Goal: Task Accomplishment & Management: Use online tool/utility

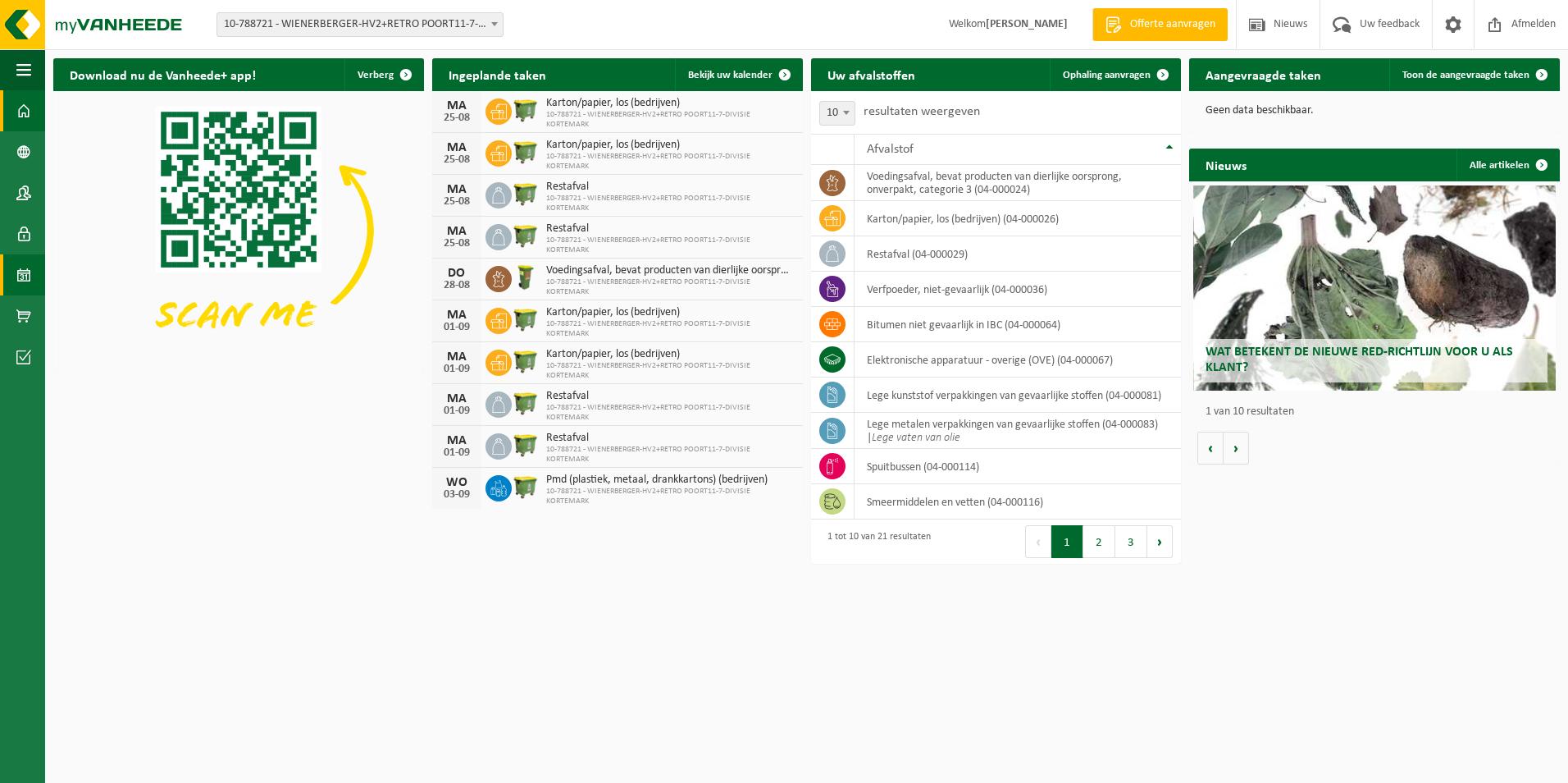
click at [25, 276] on span at bounding box center [24, 275] width 15 height 41
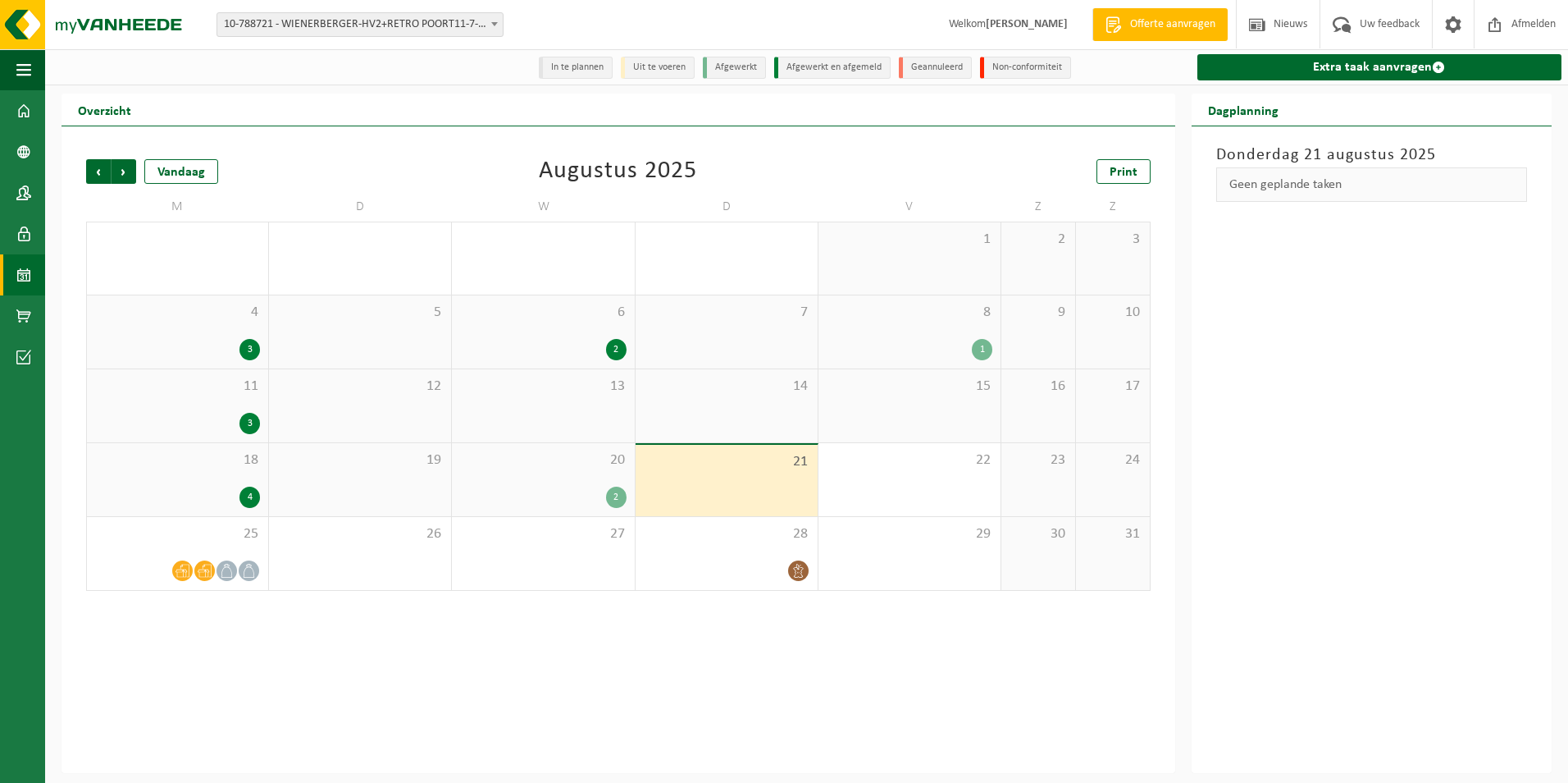
click at [624, 501] on div "2" at bounding box center [616, 497] width 20 height 21
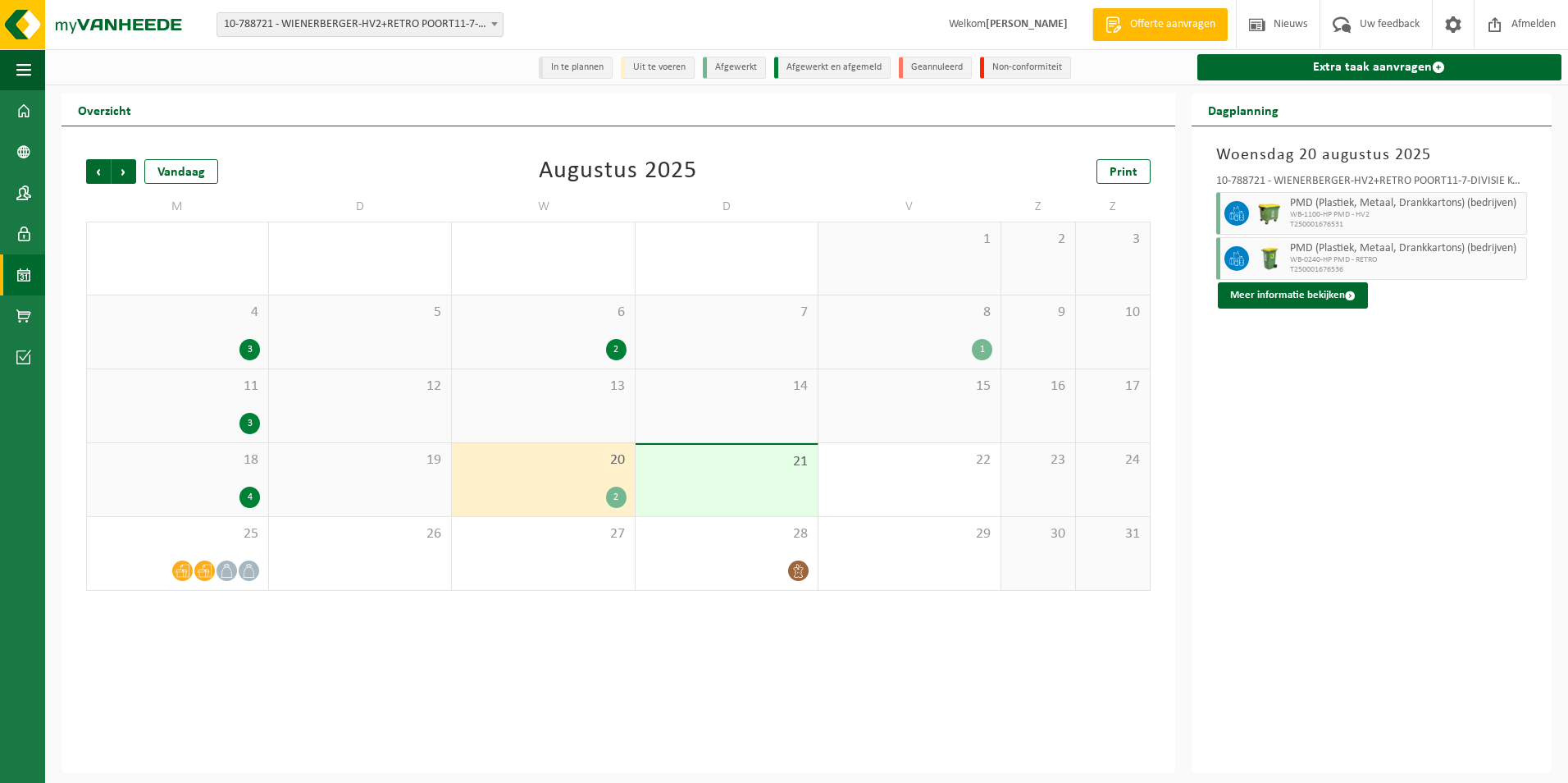
click at [663, 501] on div "21" at bounding box center [726, 479] width 182 height 71
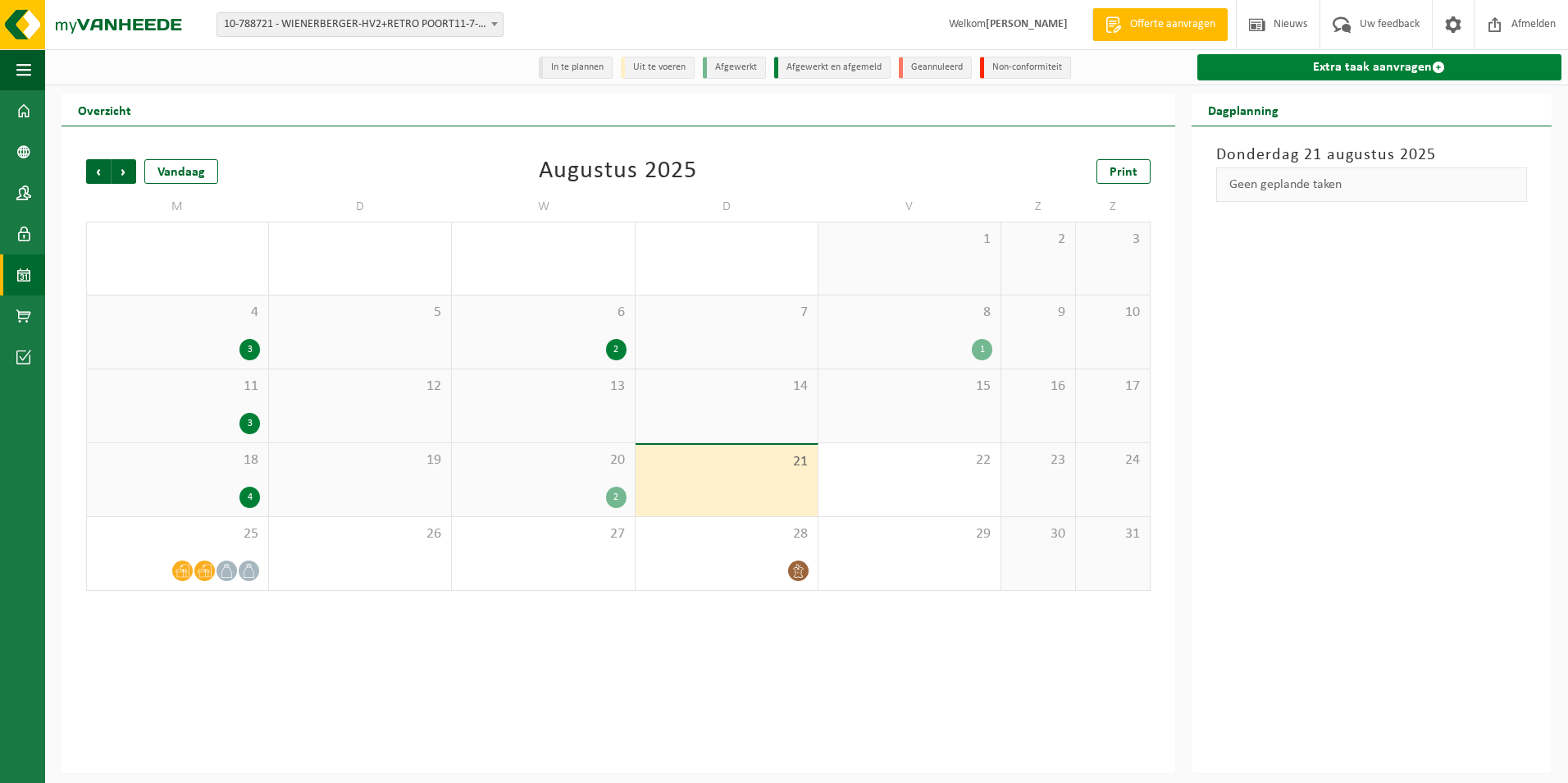
click at [1273, 69] on link "Extra taak aanvragen" at bounding box center [1379, 68] width 364 height 26
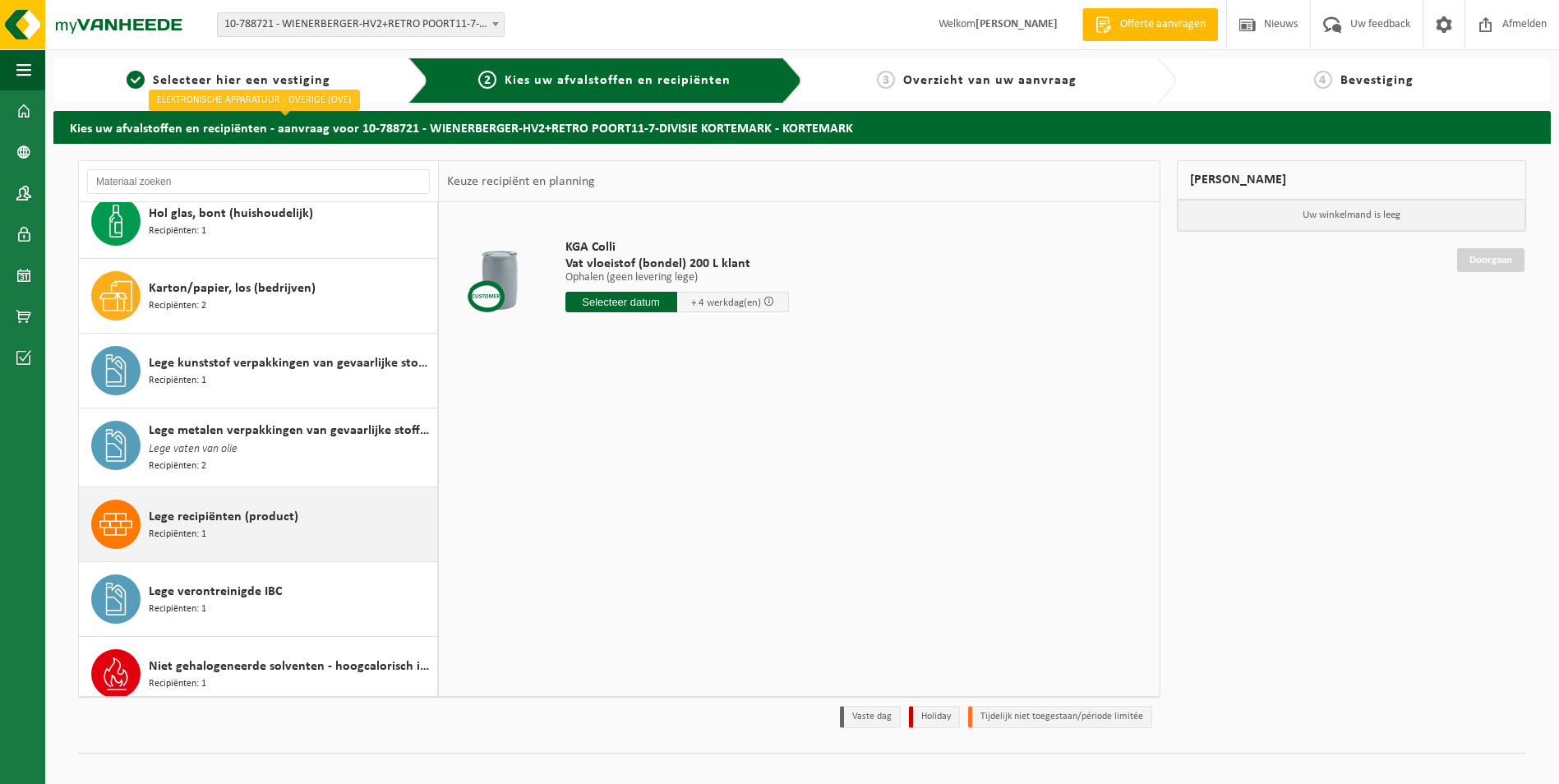
scroll to position [411, 0]
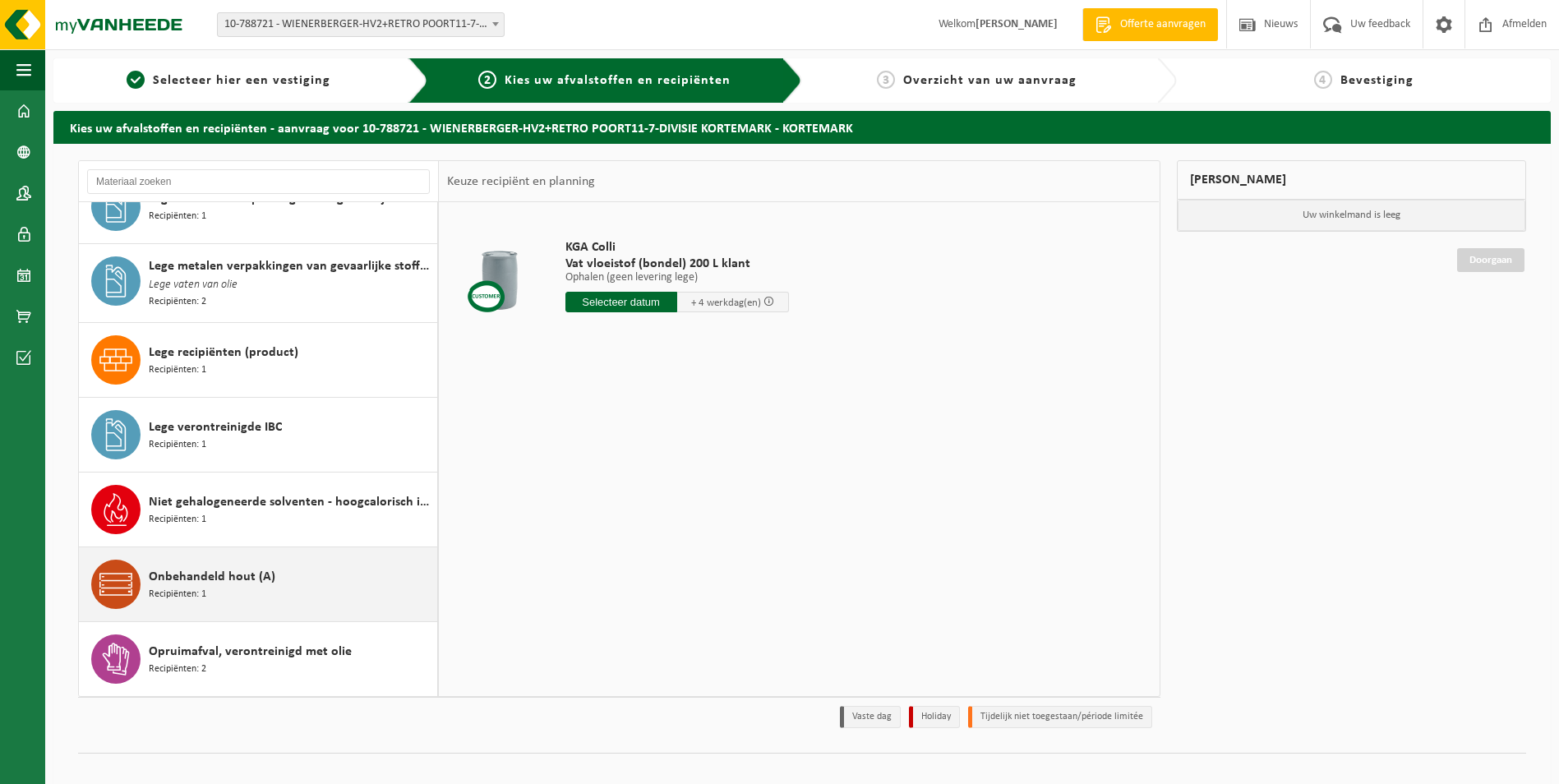
click at [284, 563] on div "Onbehandeld hout (A) Recipiënten: 1" at bounding box center [290, 584] width 285 height 49
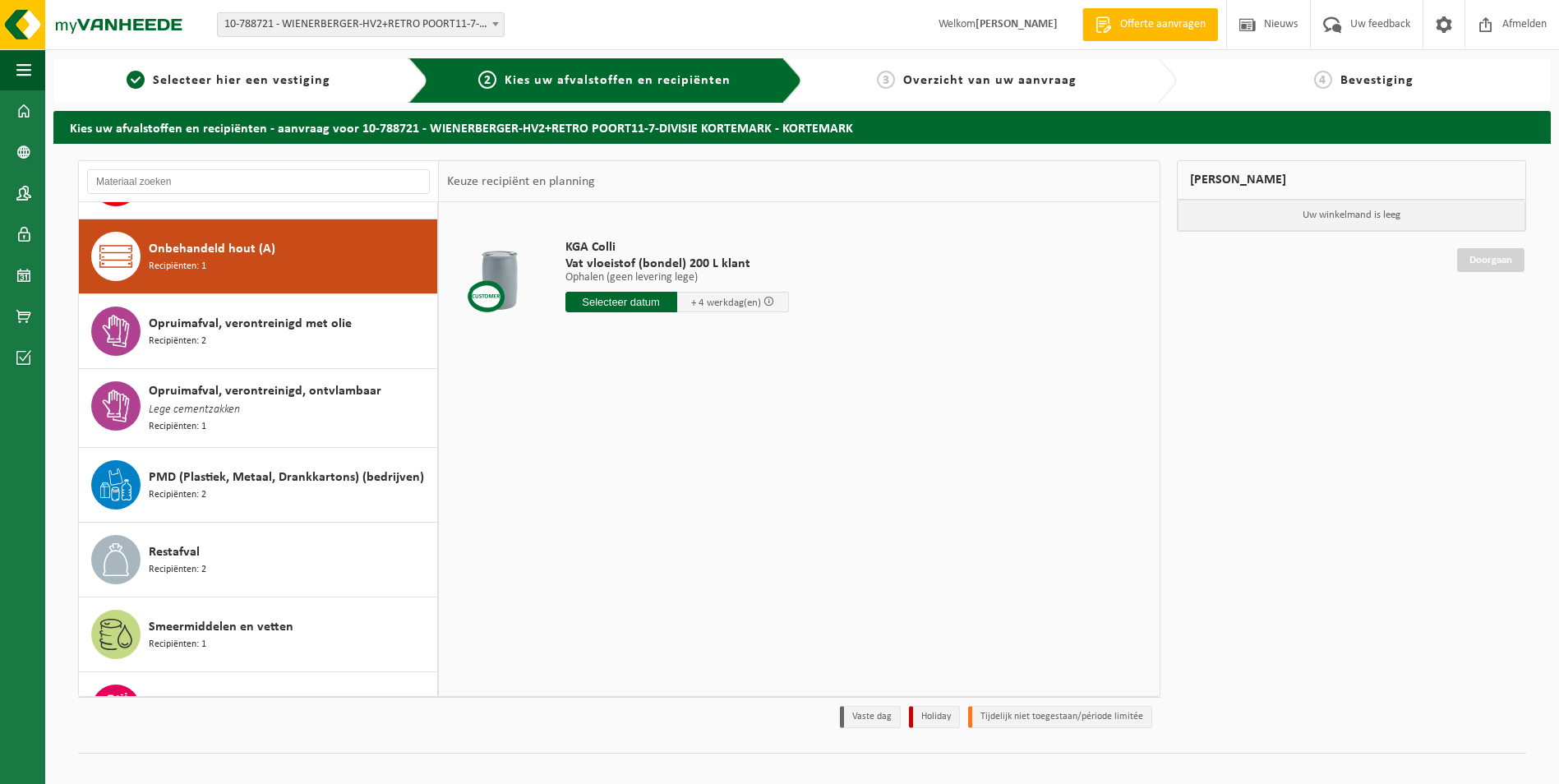
scroll to position [751, 0]
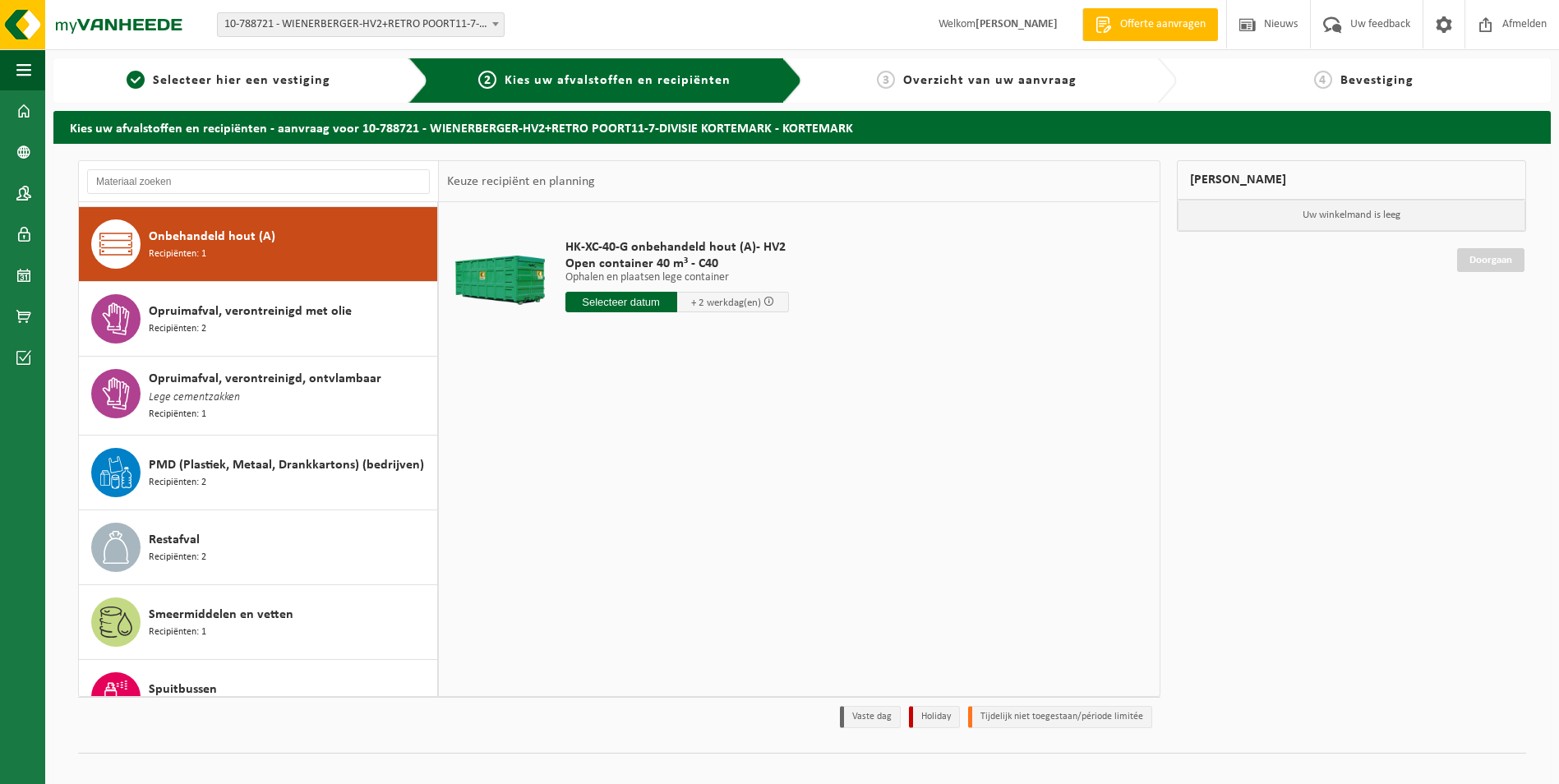
click at [567, 297] on input "text" at bounding box center [621, 302] width 112 height 20
click at [584, 492] on div "25" at bounding box center [580, 500] width 29 height 26
type input "Van [DATE]"
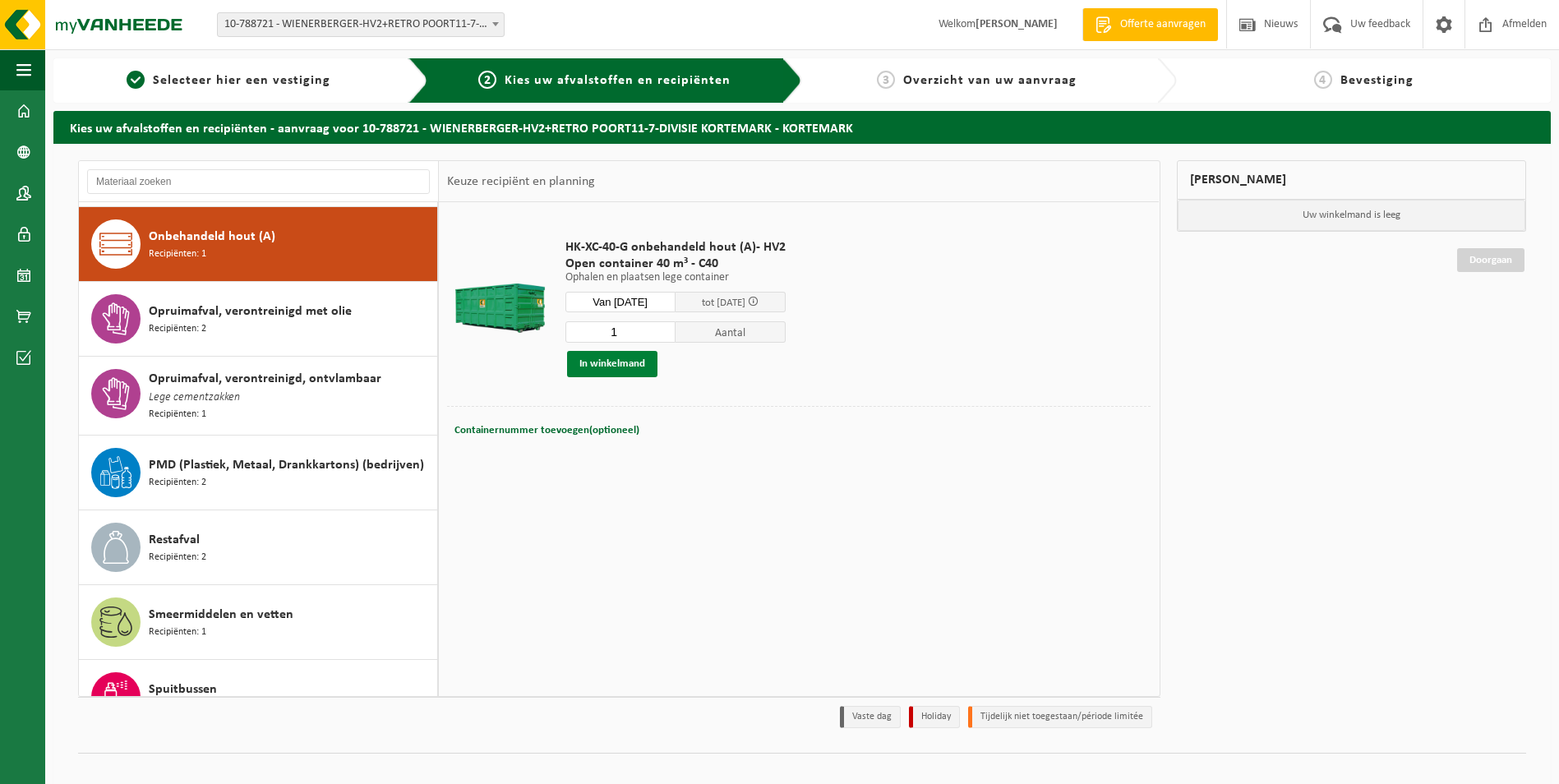
click at [631, 359] on button "In winkelmand" at bounding box center [613, 364] width 91 height 26
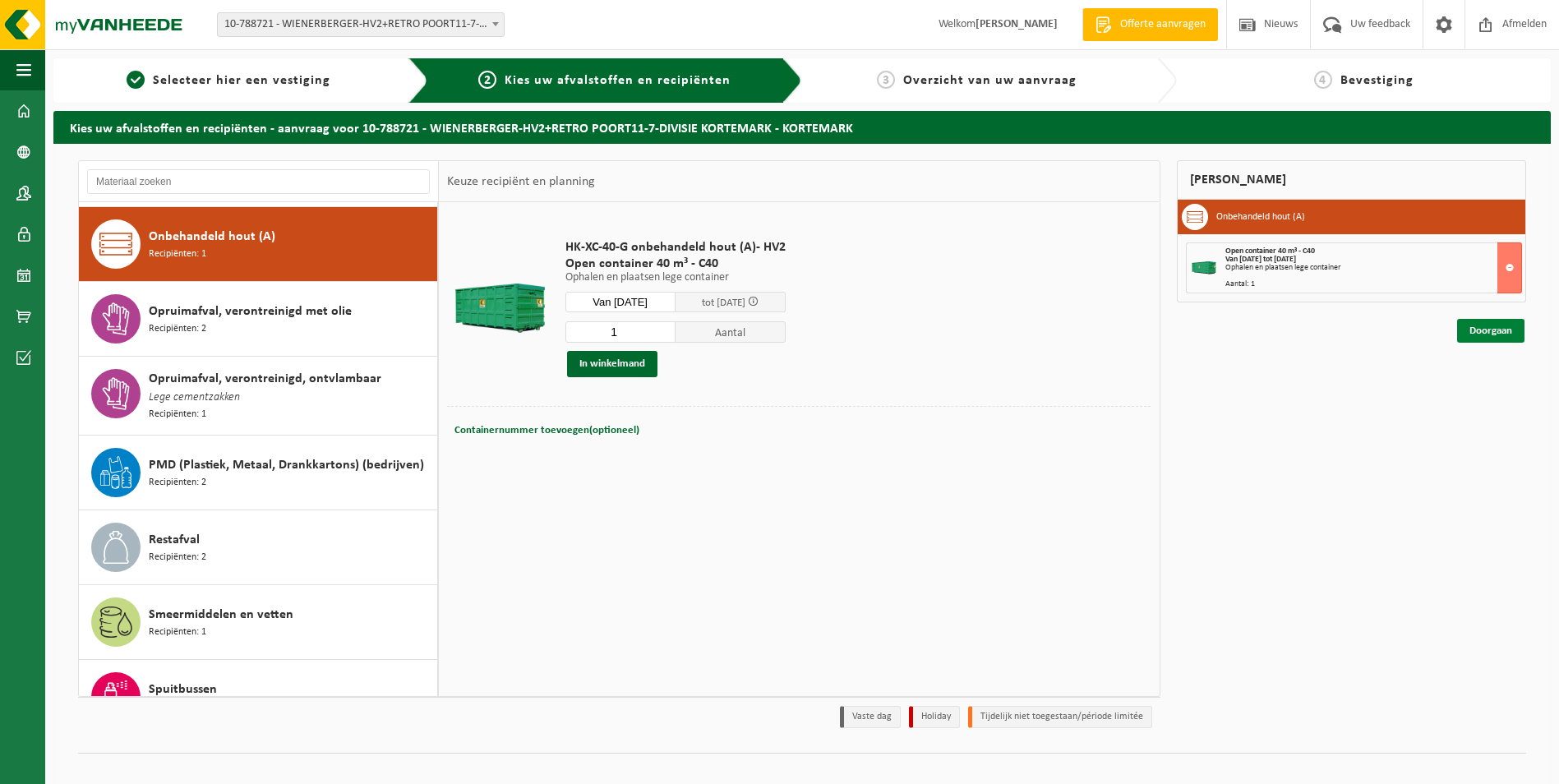
click at [1470, 327] on link "Doorgaan" at bounding box center [1490, 331] width 68 height 24
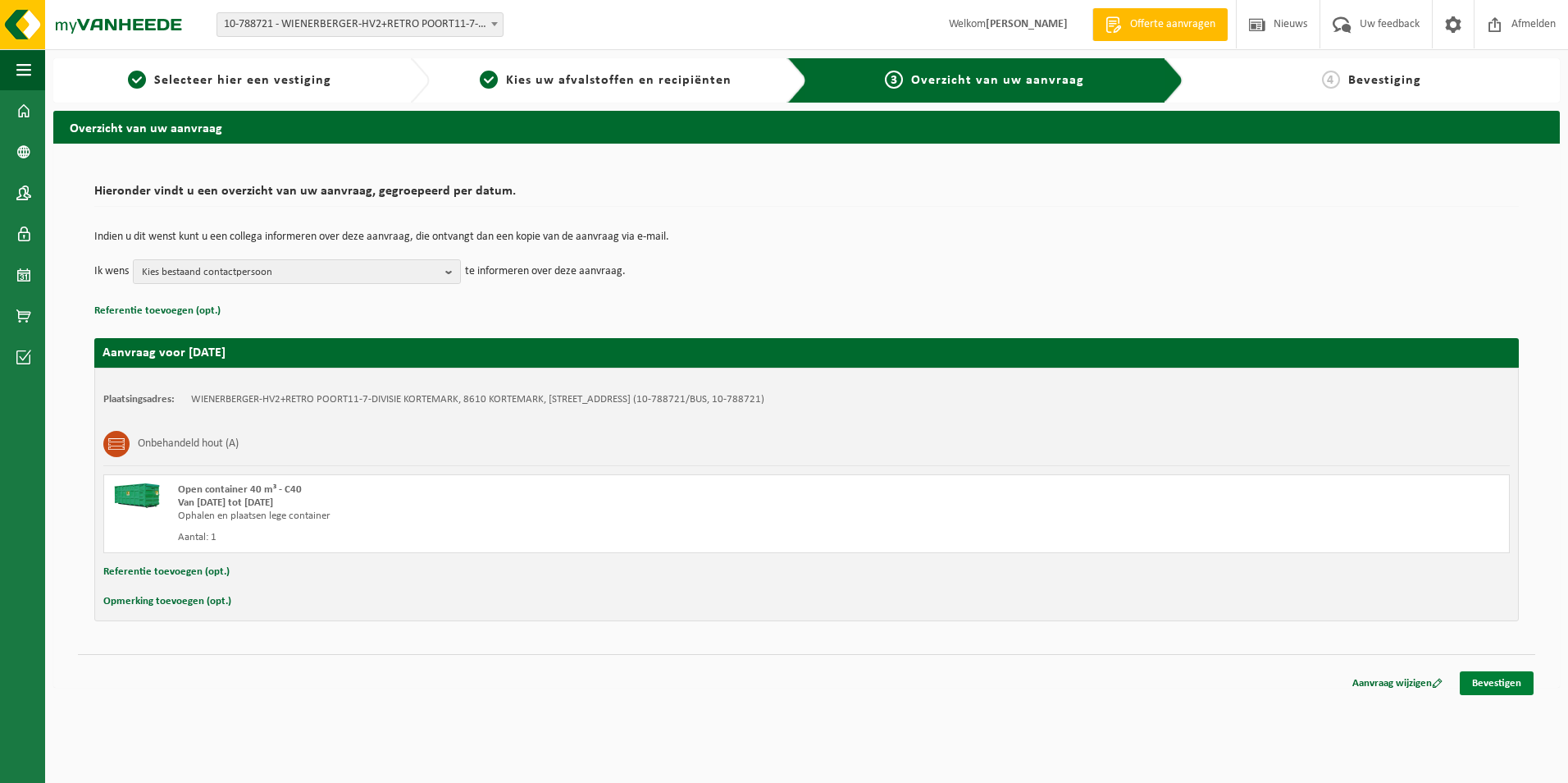
click at [1491, 677] on link "Bevestigen" at bounding box center [1497, 683] width 74 height 24
